Goal: Task Accomplishment & Management: Complete application form

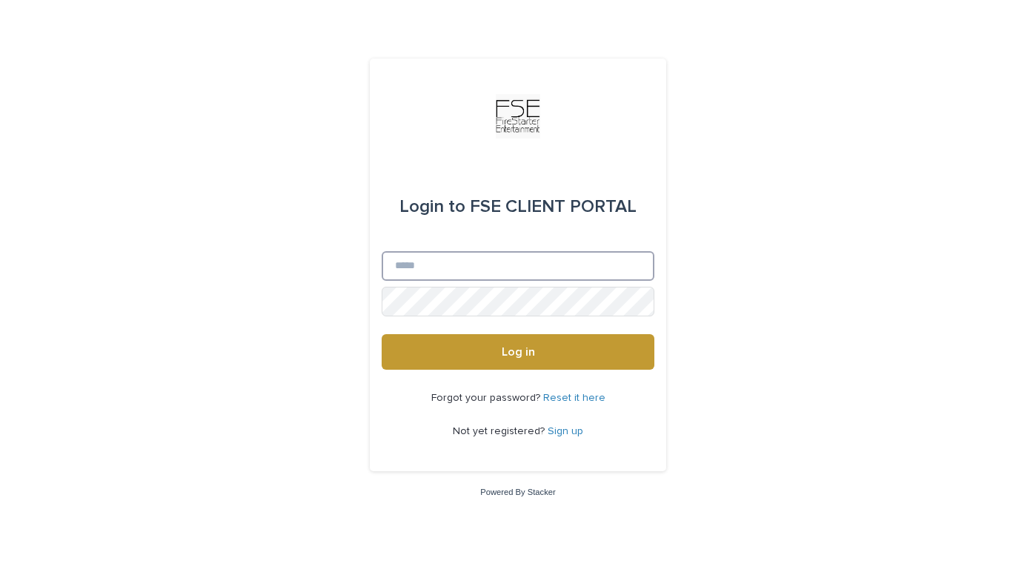
type input "**********"
click at [518, 353] on button "Log in" at bounding box center [518, 352] width 273 height 36
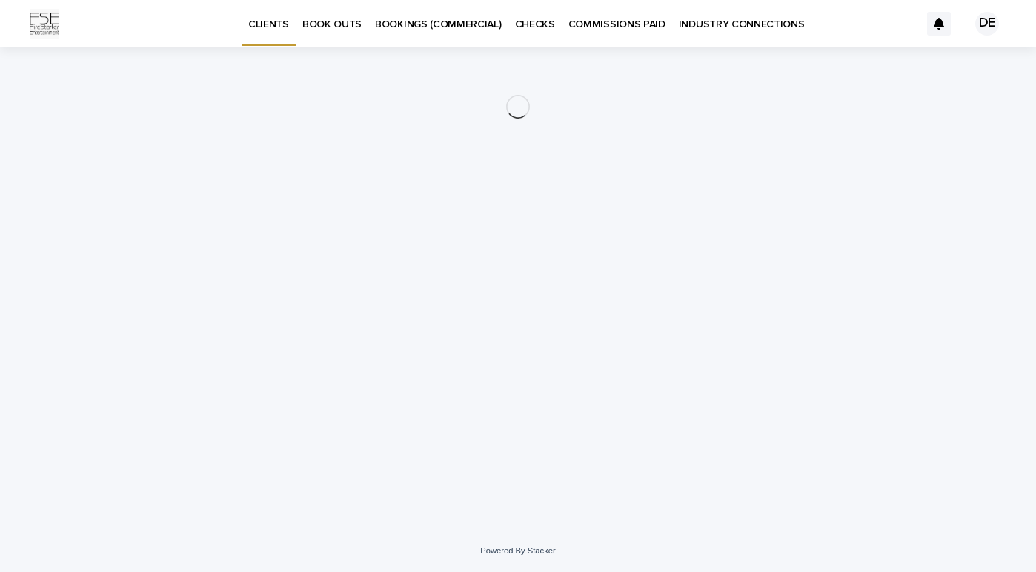
click at [336, 24] on p "BOOK OUTS" at bounding box center [331, 15] width 59 height 31
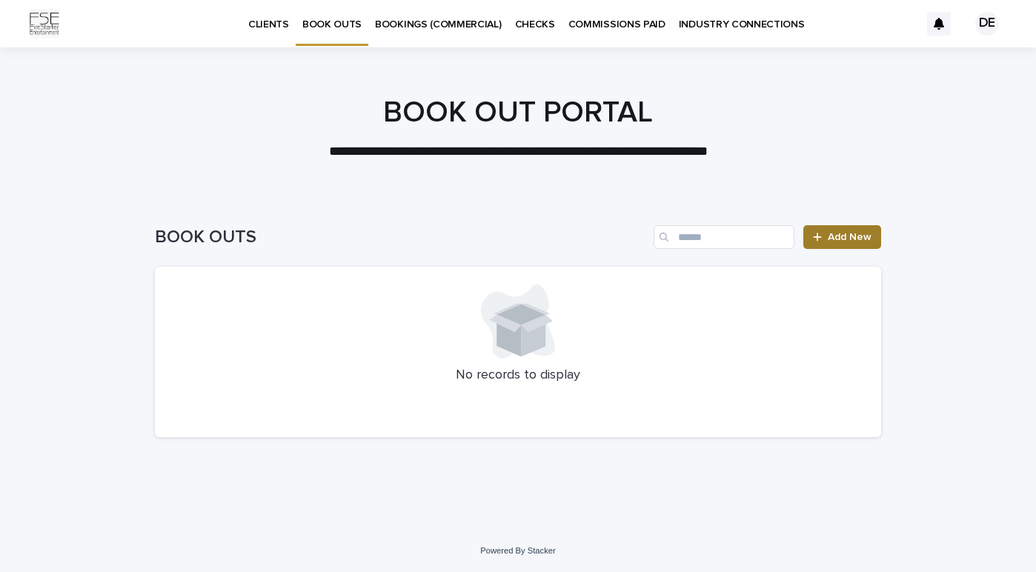
click at [838, 236] on span "Add New" at bounding box center [850, 237] width 44 height 10
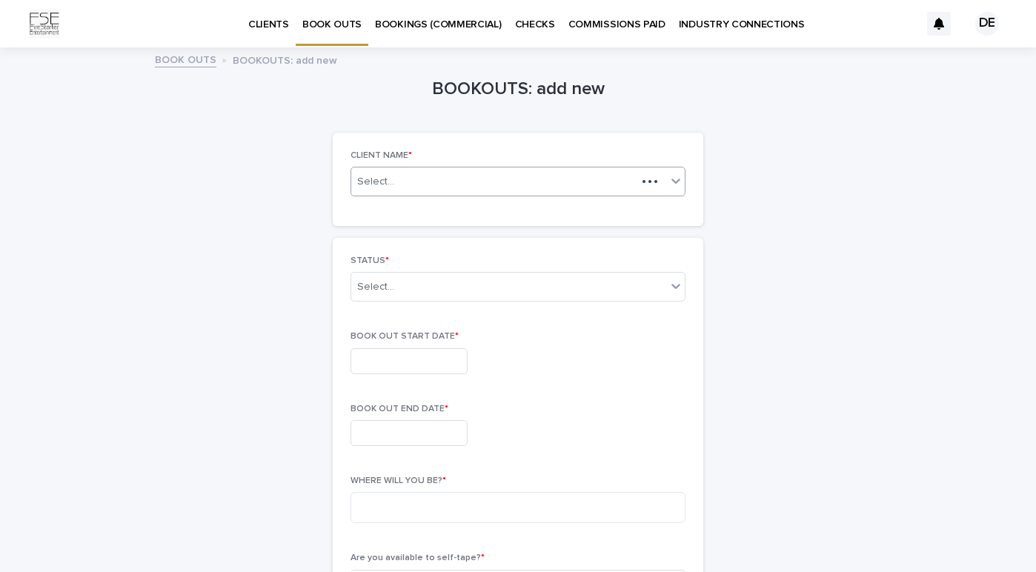
click at [663, 188] on div at bounding box center [661, 182] width 48 height 28
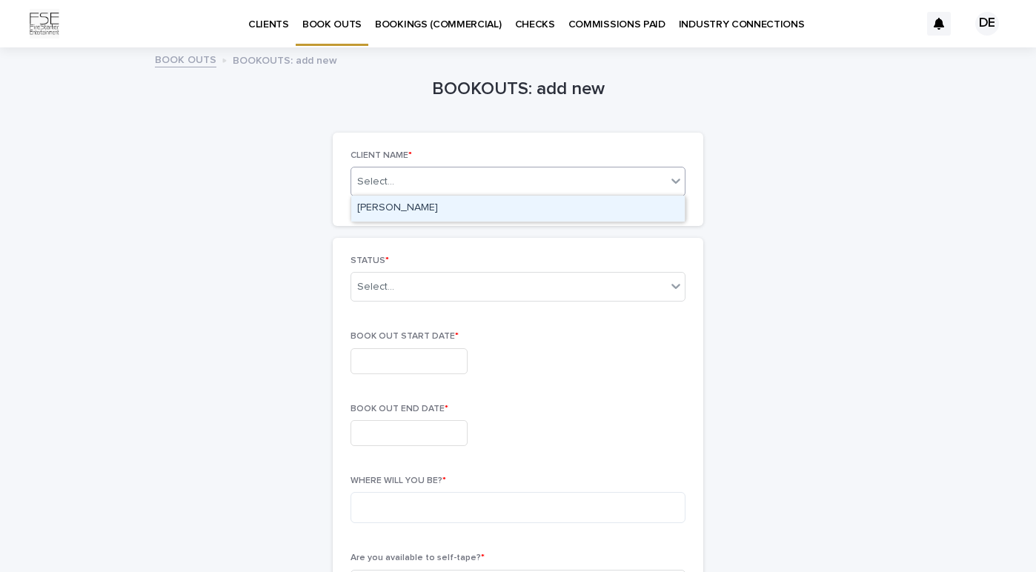
click at [393, 208] on div "[PERSON_NAME]" at bounding box center [518, 209] width 334 height 26
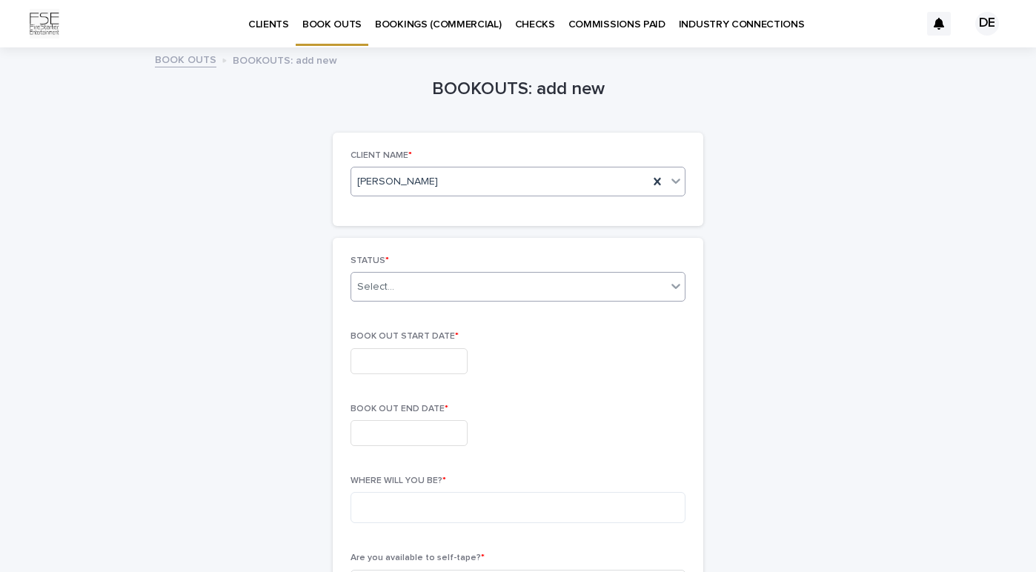
click at [582, 279] on div "Select..." at bounding box center [508, 287] width 315 height 24
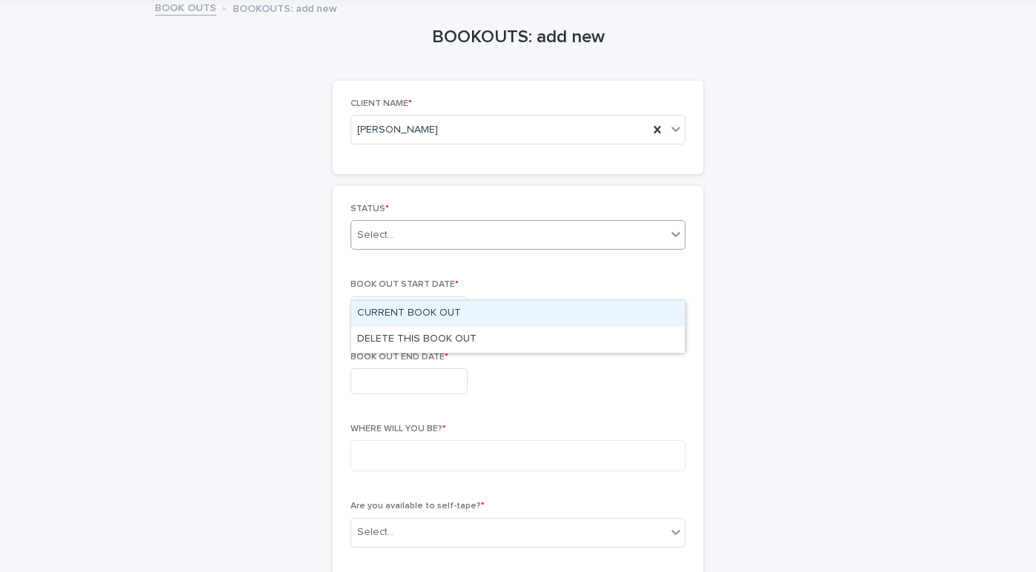
scroll to position [53, 0]
click at [440, 311] on div "CURRENT BOOK OUT" at bounding box center [518, 314] width 334 height 26
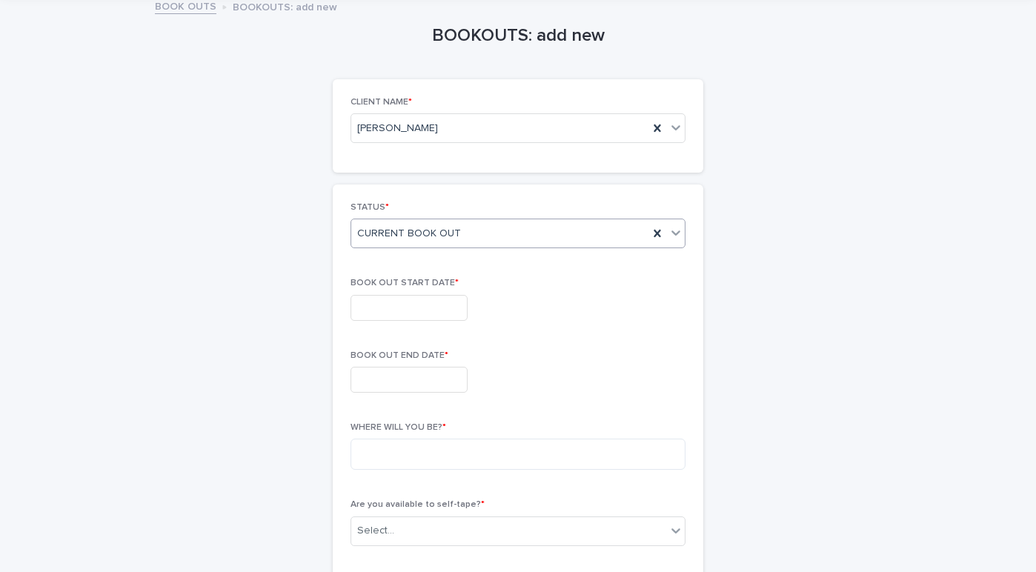
click at [428, 305] on input "text" at bounding box center [409, 308] width 117 height 26
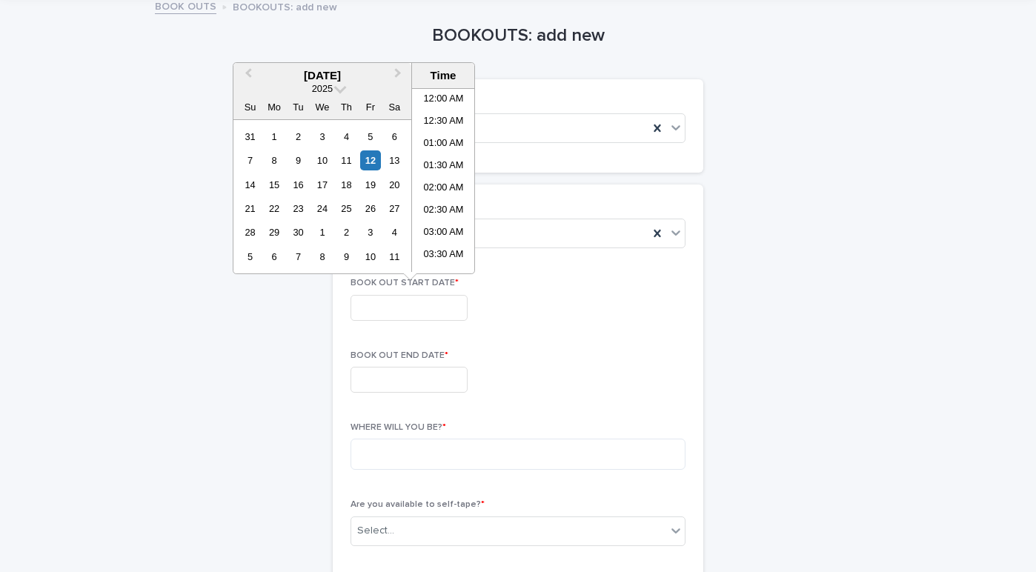
scroll to position [697, 0]
click at [276, 188] on div "15" at bounding box center [274, 185] width 20 height 20
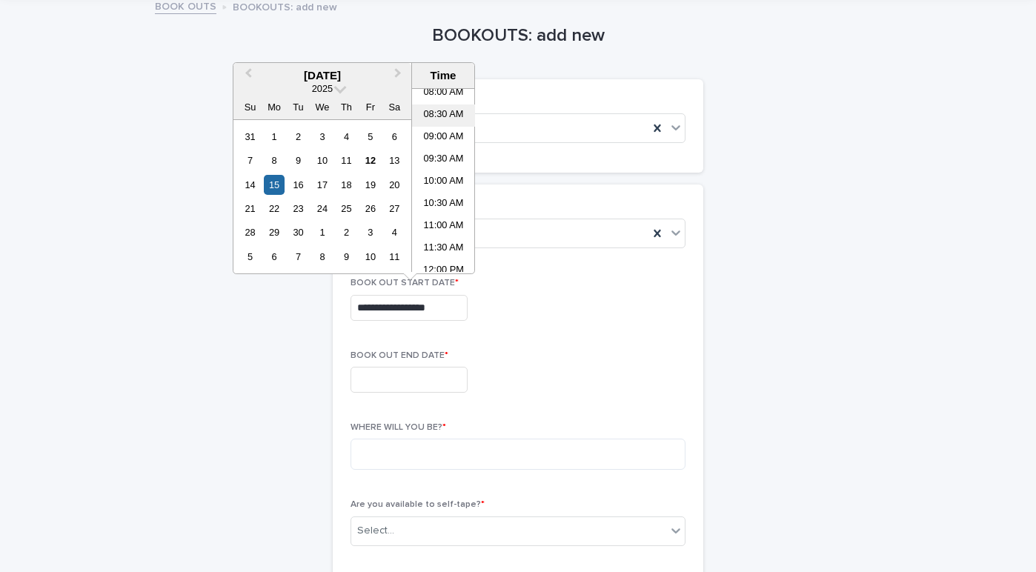
click at [446, 116] on li "08:30 AM" at bounding box center [443, 116] width 63 height 22
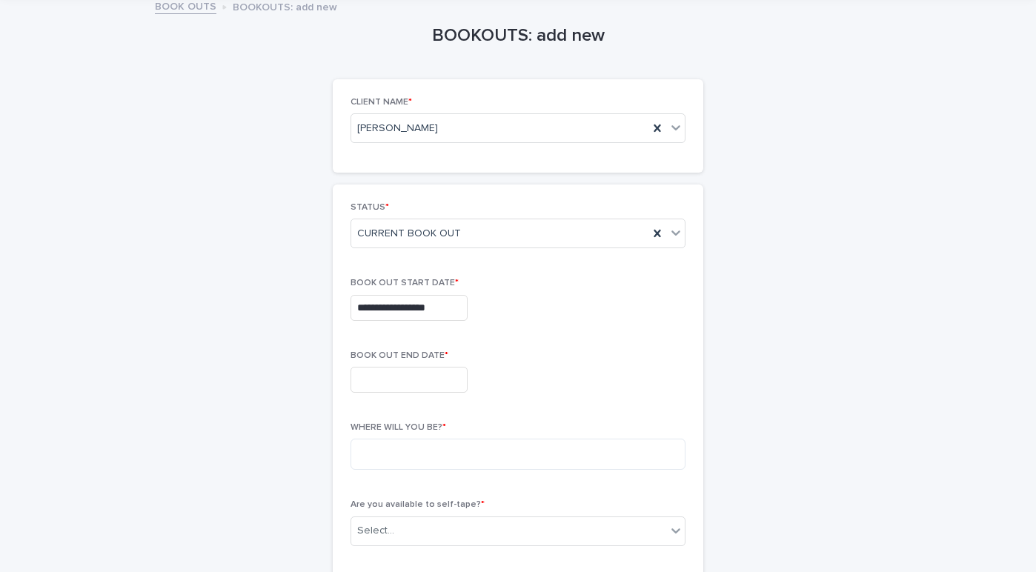
type input "**********"
click at [421, 374] on input "text" at bounding box center [409, 380] width 117 height 26
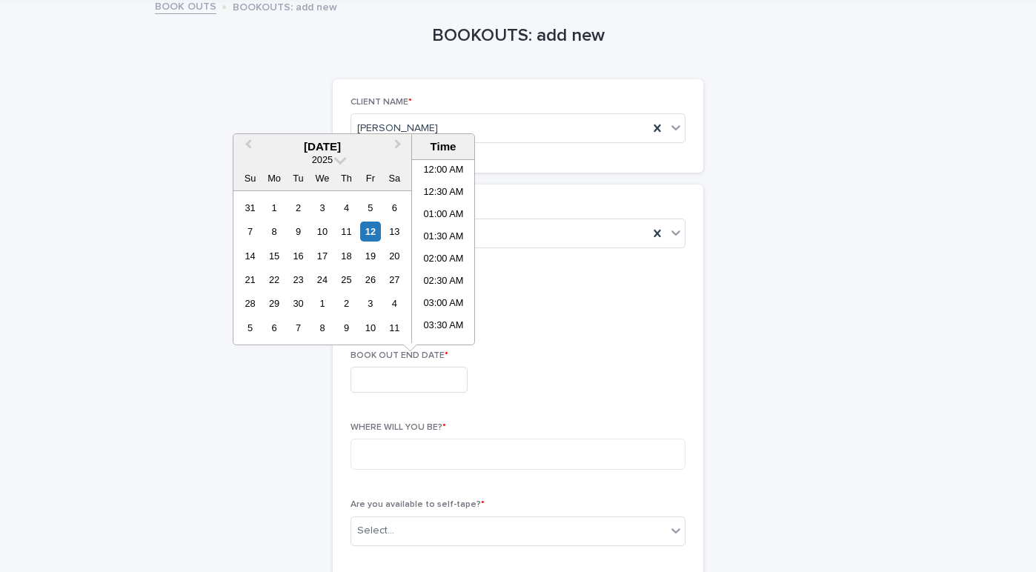
scroll to position [697, 0]
click at [398, 147] on span "Next Month" at bounding box center [398, 146] width 0 height 20
click at [274, 327] on div "1" at bounding box center [274, 328] width 20 height 20
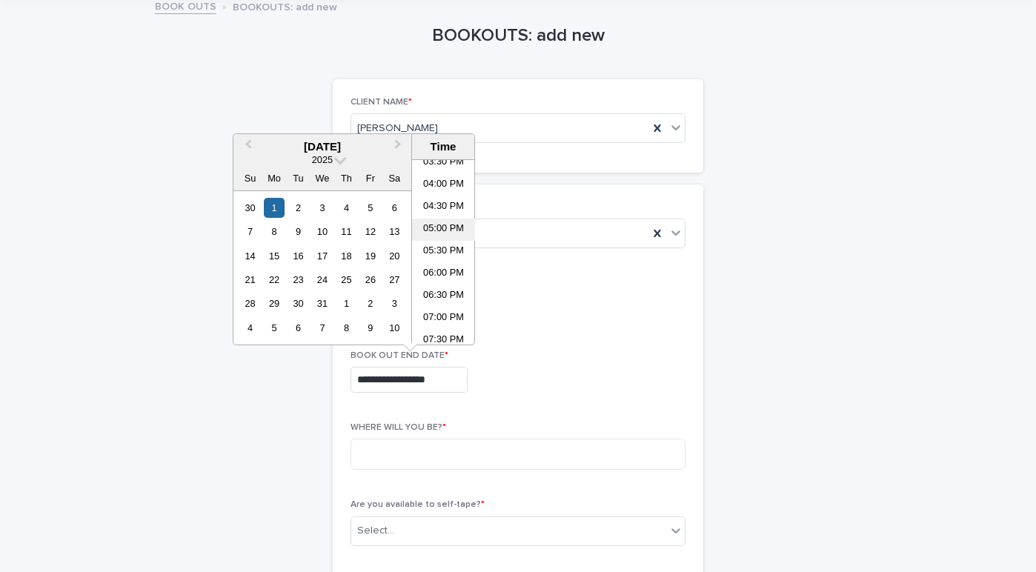
click at [438, 230] on li "05:00 PM" at bounding box center [443, 230] width 63 height 22
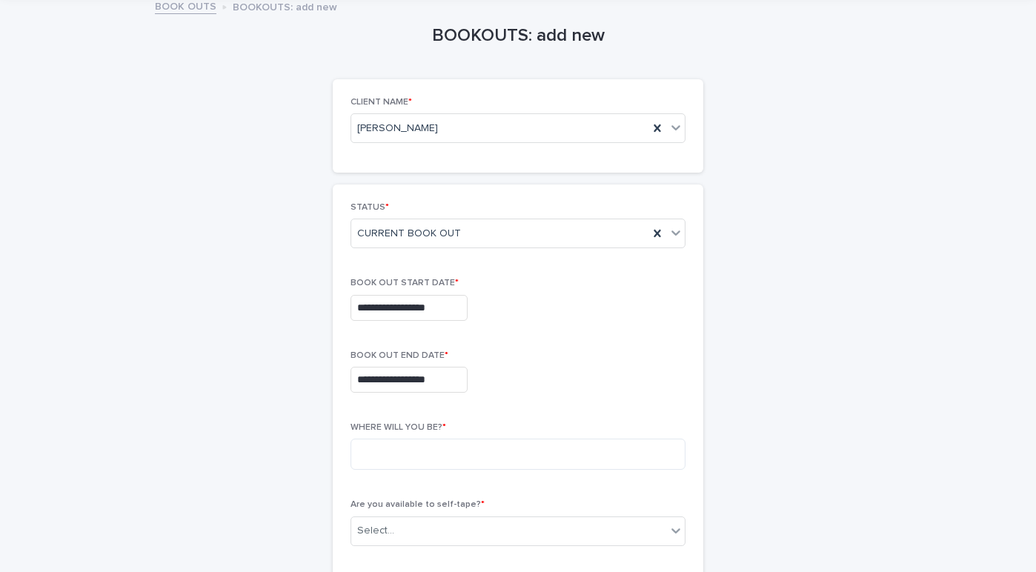
type input "**********"
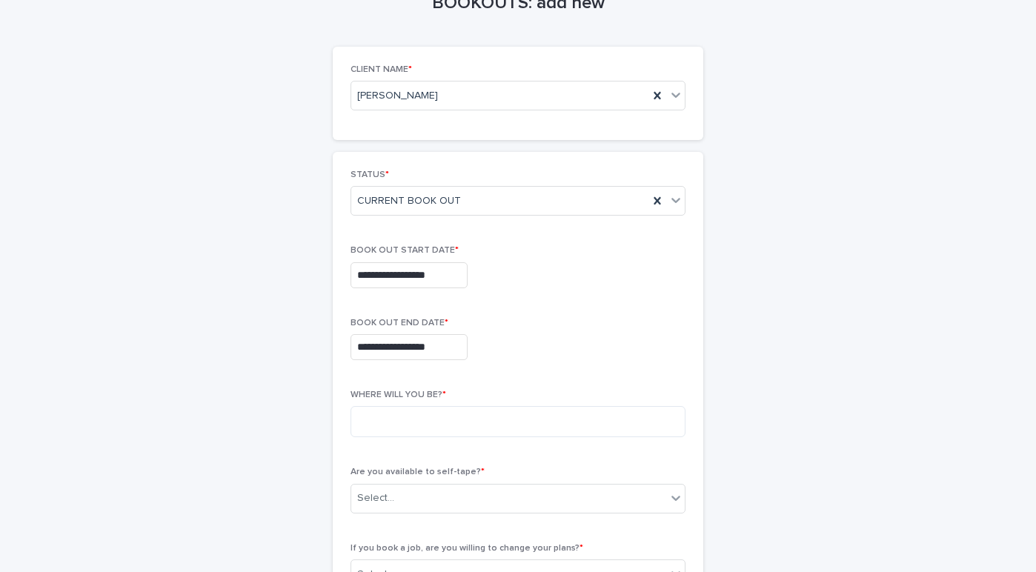
scroll to position [89, 0]
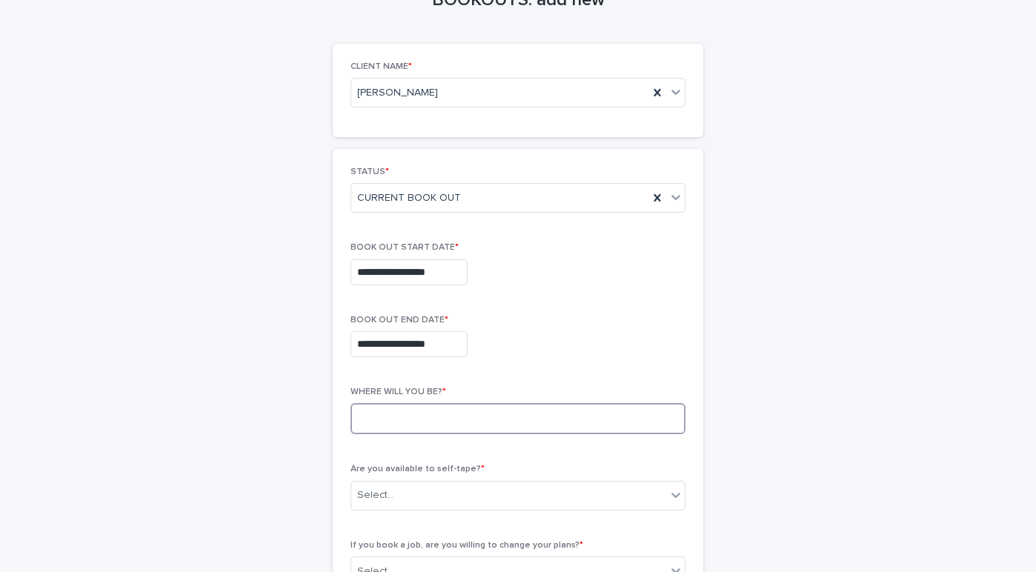
click at [460, 420] on textarea at bounding box center [518, 418] width 335 height 31
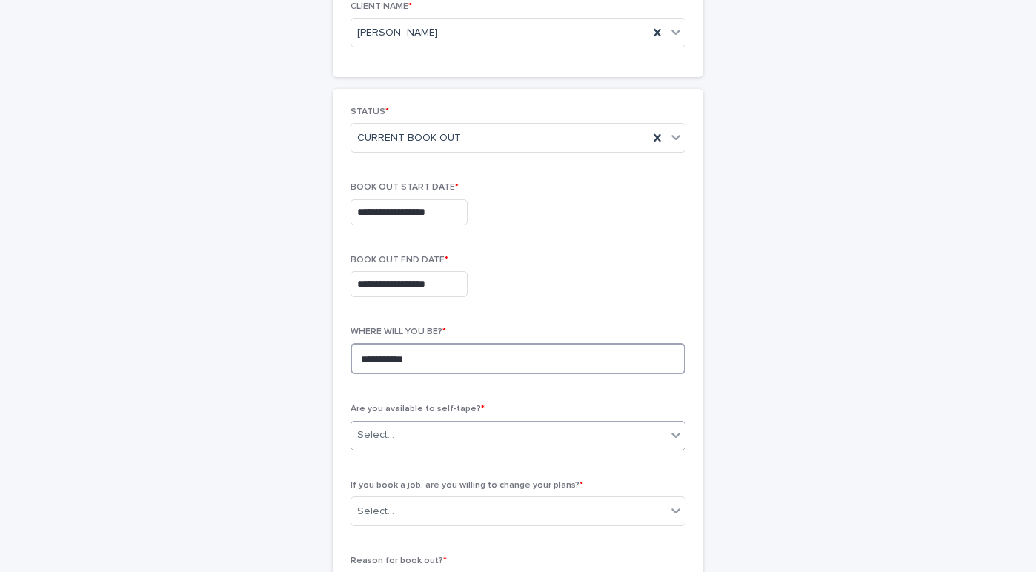
scroll to position [150, 0]
type textarea "**********"
click at [491, 431] on div "Select..." at bounding box center [508, 434] width 315 height 24
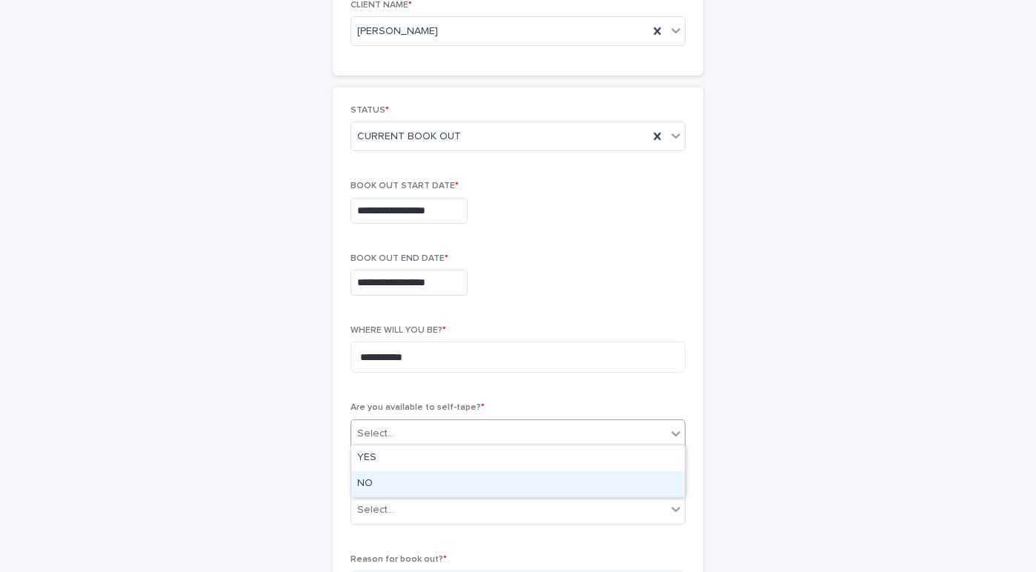
click at [471, 486] on div "NO" at bounding box center [518, 484] width 334 height 26
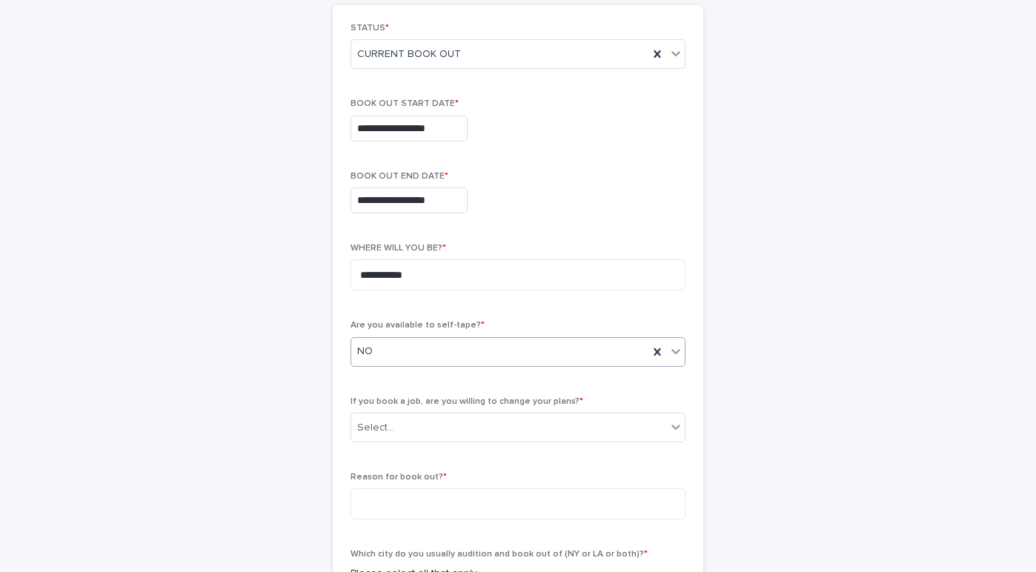
scroll to position [281, 0]
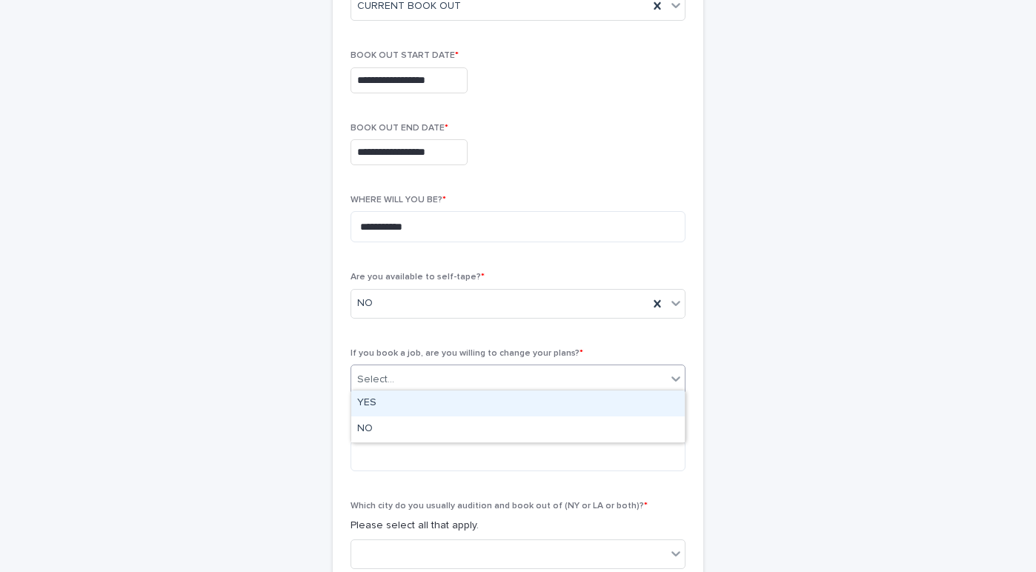
click at [471, 376] on div "Select..." at bounding box center [508, 380] width 315 height 24
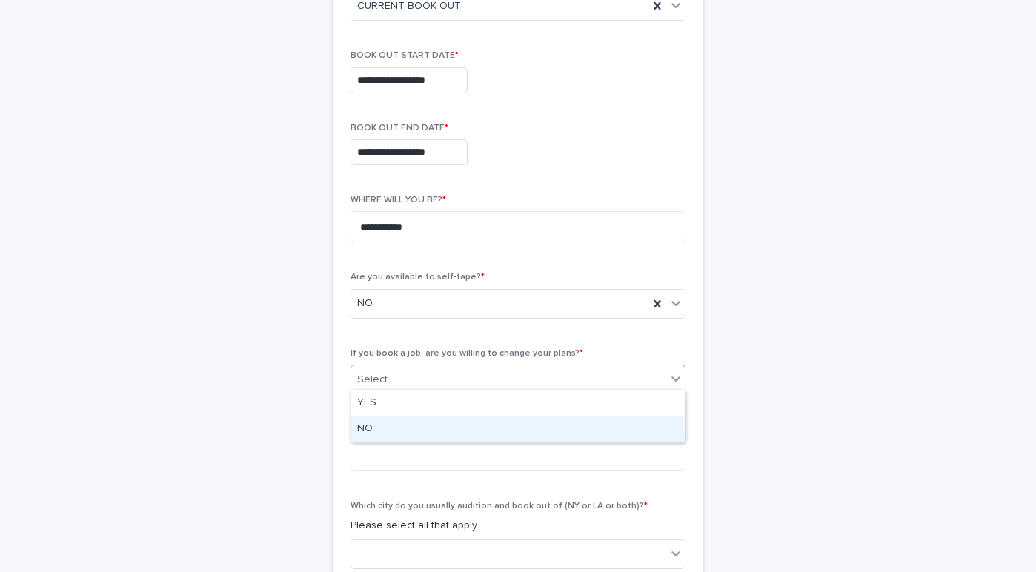
click at [448, 432] on div "NO" at bounding box center [518, 430] width 334 height 26
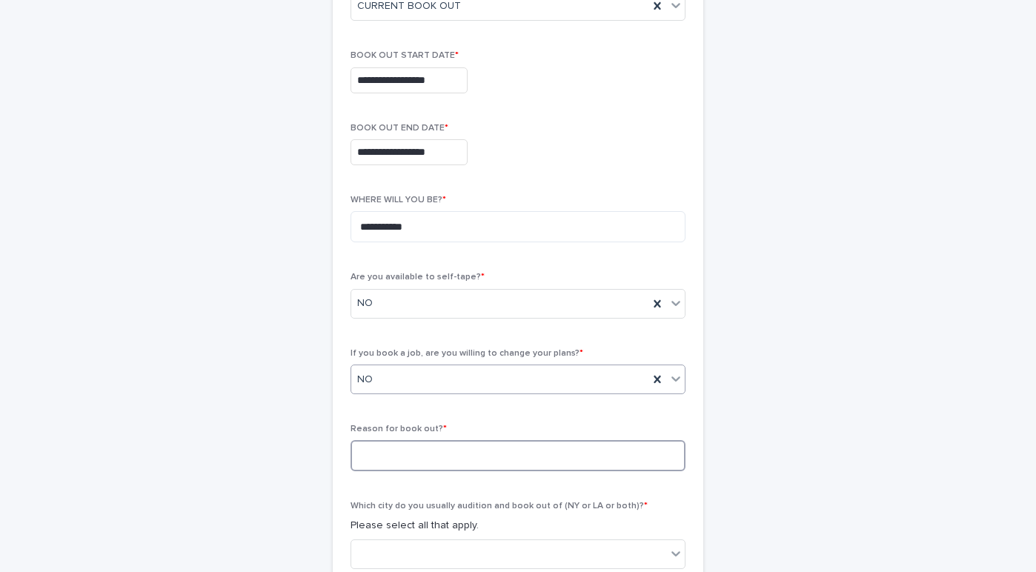
click at [445, 454] on textarea at bounding box center [518, 455] width 335 height 31
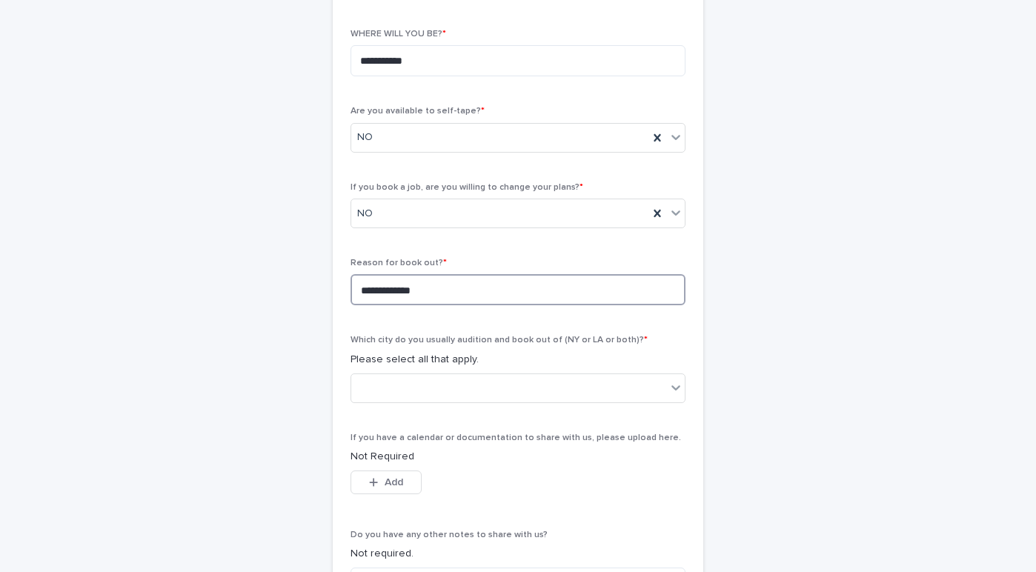
scroll to position [455, 0]
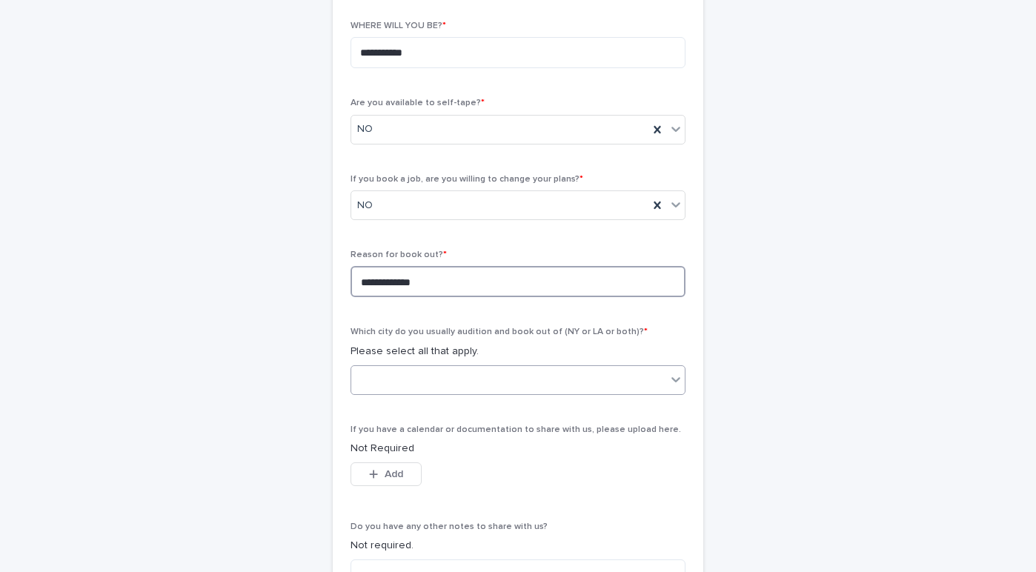
type textarea "**********"
click at [477, 368] on div at bounding box center [508, 380] width 315 height 24
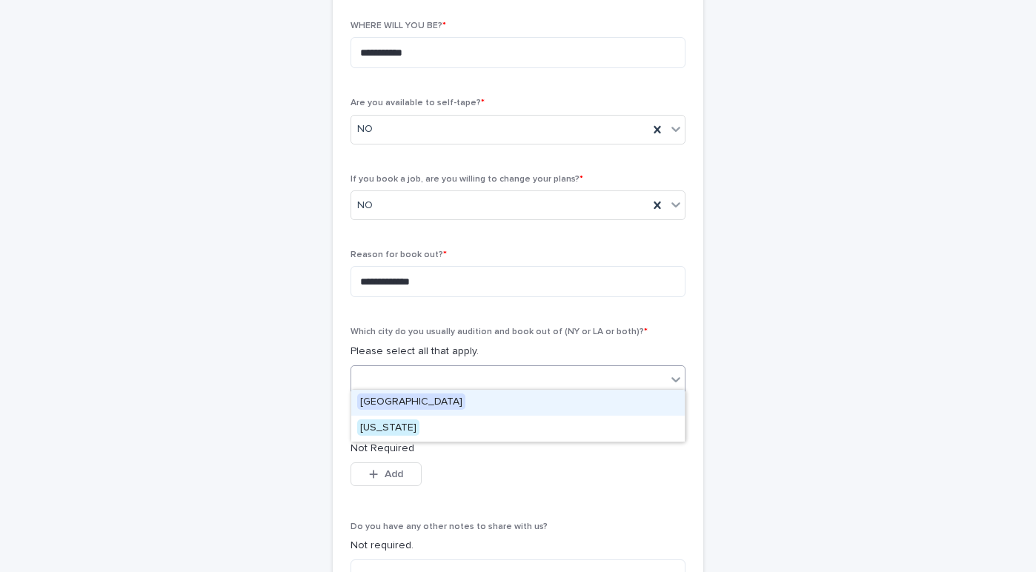
click at [411, 399] on span "[GEOGRAPHIC_DATA]" at bounding box center [411, 402] width 108 height 16
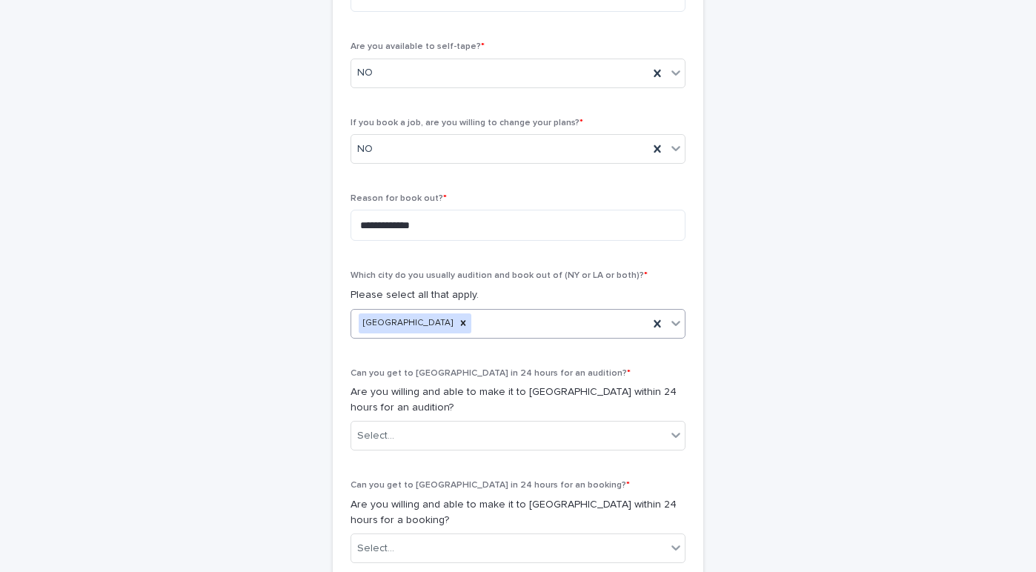
scroll to position [524, 0]
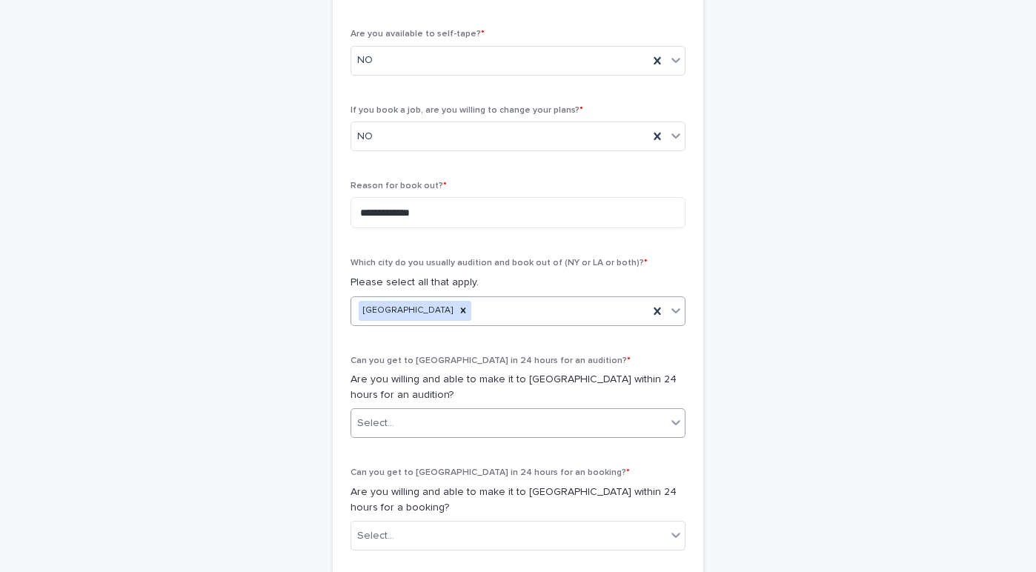
click at [410, 426] on div "Select..." at bounding box center [508, 423] width 315 height 24
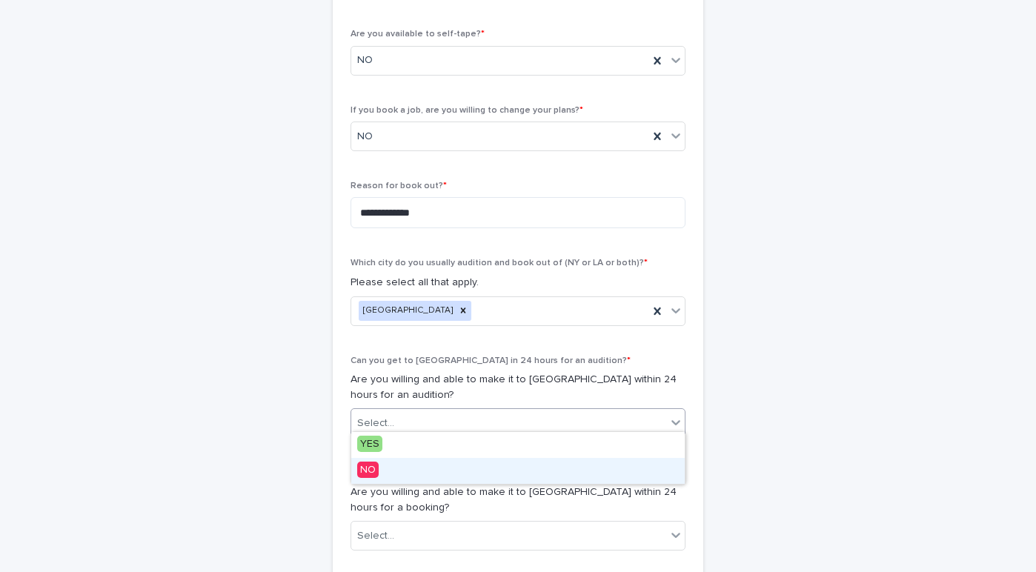
click at [394, 470] on div "NO" at bounding box center [518, 471] width 334 height 26
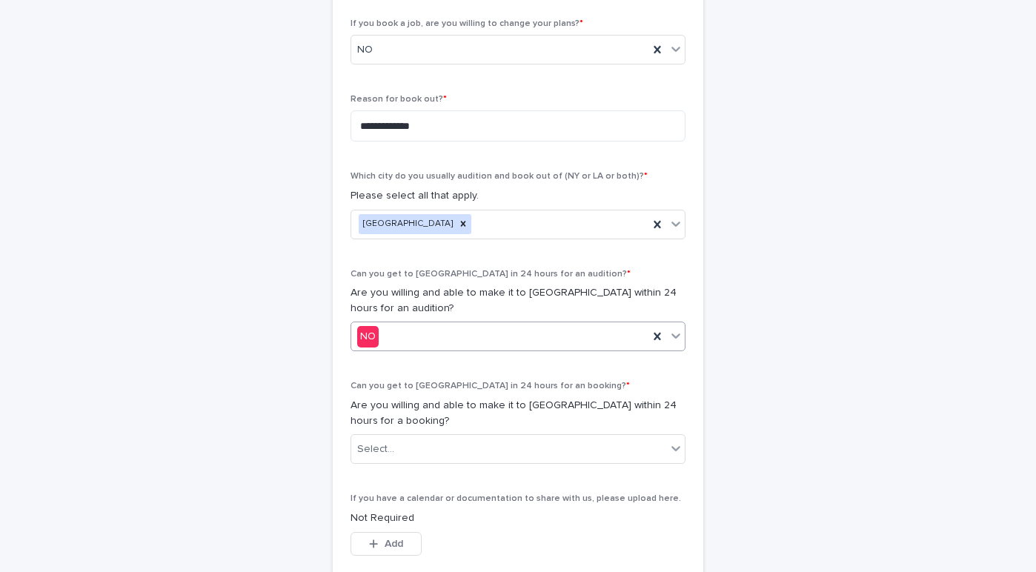
scroll to position [623, 0]
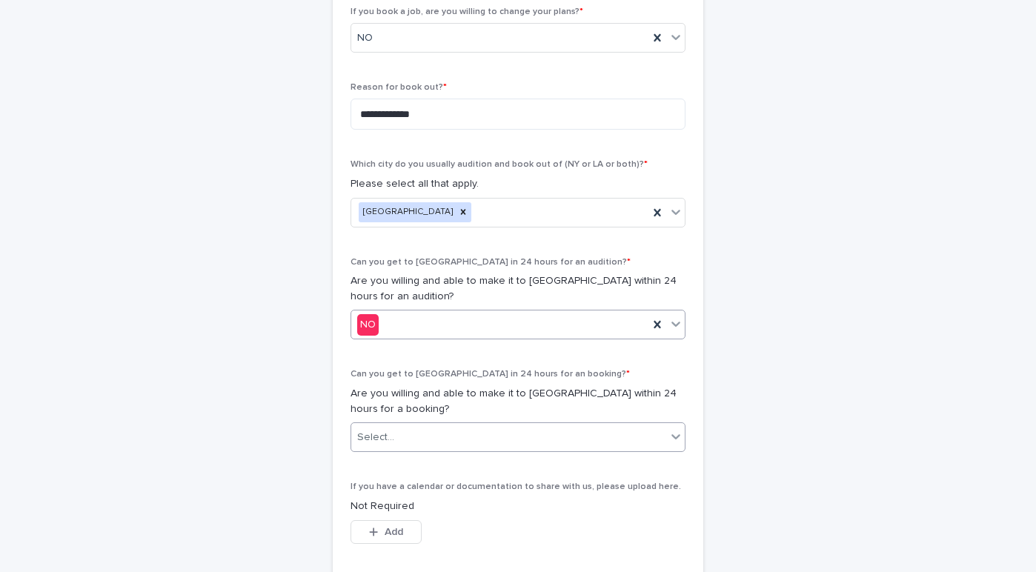
click at [393, 434] on div "Select..." at bounding box center [508, 437] width 315 height 24
click at [389, 480] on div "NO" at bounding box center [518, 484] width 334 height 26
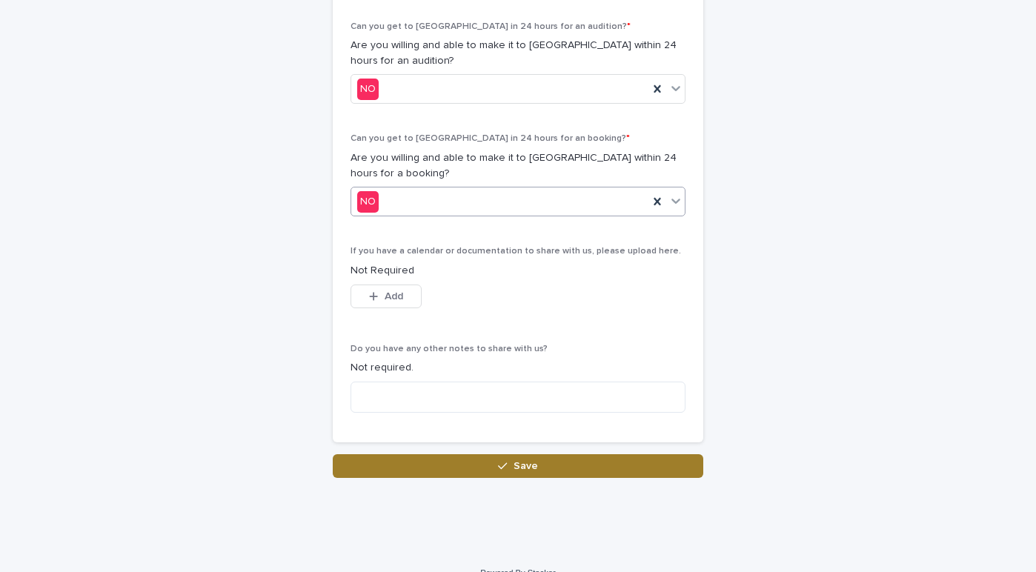
scroll to position [859, 0]
click at [477, 459] on button "Save" at bounding box center [518, 466] width 371 height 24
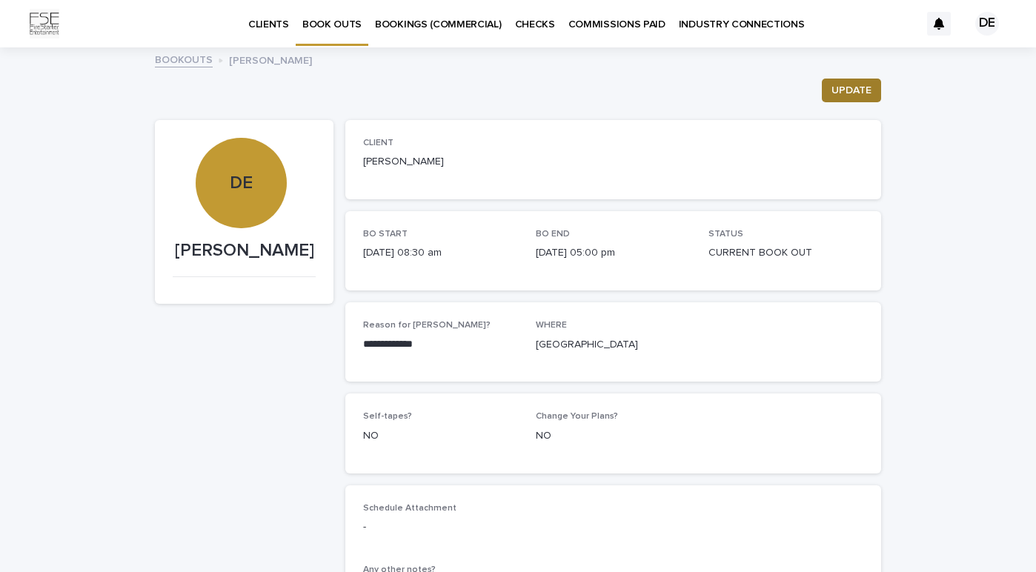
click at [861, 90] on span "UPDATE" at bounding box center [852, 90] width 40 height 15
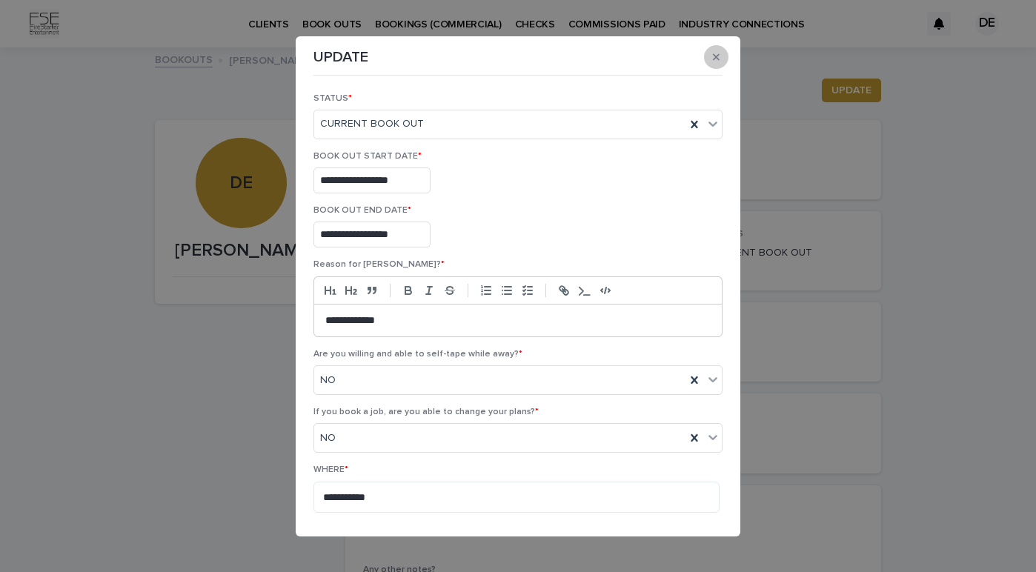
click at [717, 58] on icon "button" at bounding box center [716, 56] width 7 height 7
